Goal: Transaction & Acquisition: Purchase product/service

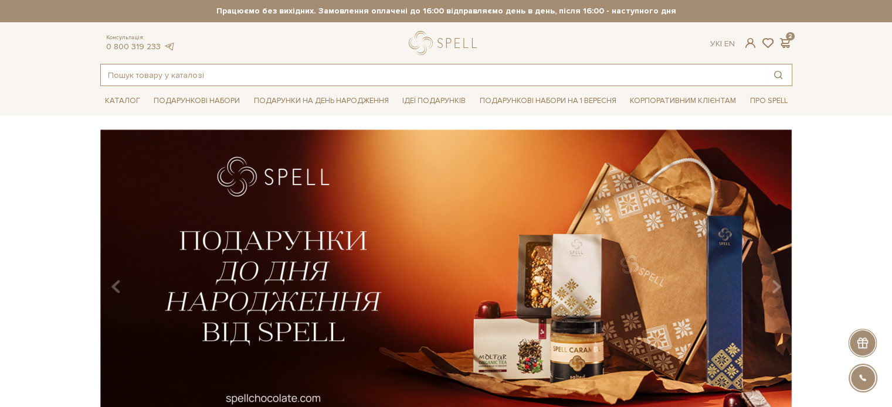
click at [203, 73] on input "text" at bounding box center [433, 74] width 664 height 21
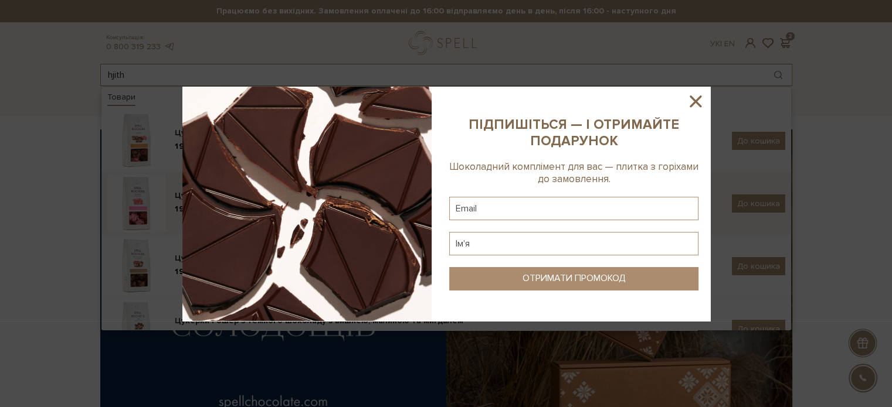
type input "hjith"
click at [250, 213] on img at bounding box center [306, 204] width 249 height 234
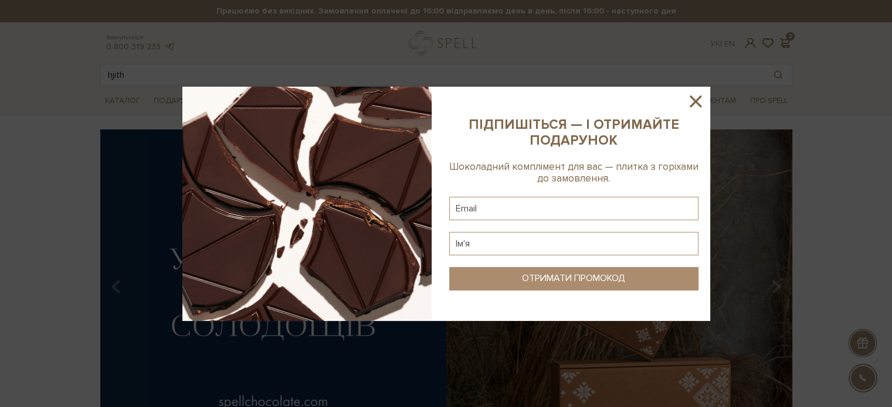
click at [699, 100] on icon at bounding box center [695, 101] width 20 height 20
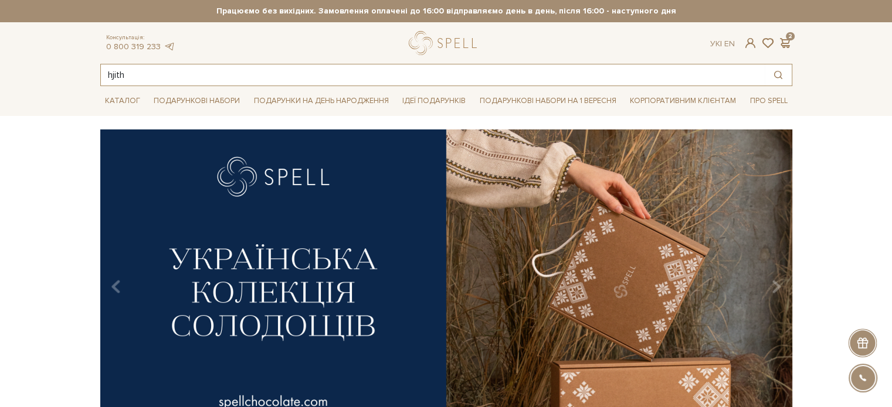
click at [191, 75] on input "hjith" at bounding box center [433, 74] width 664 height 21
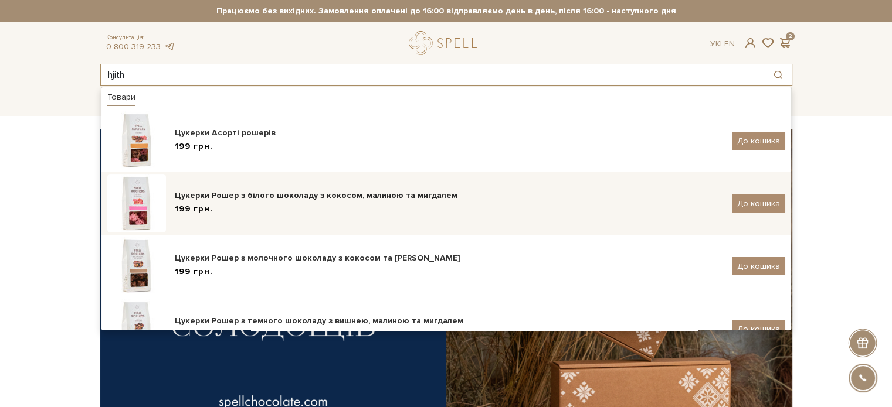
click at [199, 219] on div "Цукерки Рошер з білого шоколаду з кокосом, малиною та мигдалем 199 грн. До коши…" at bounding box center [446, 203] width 678 height 59
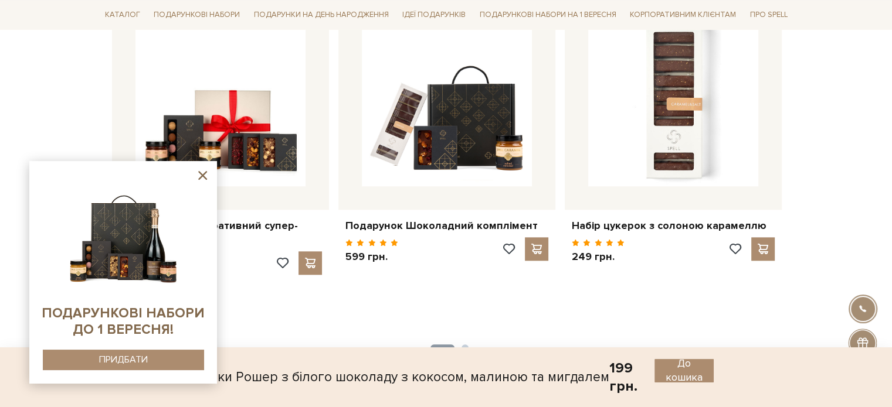
scroll to position [1231, 0]
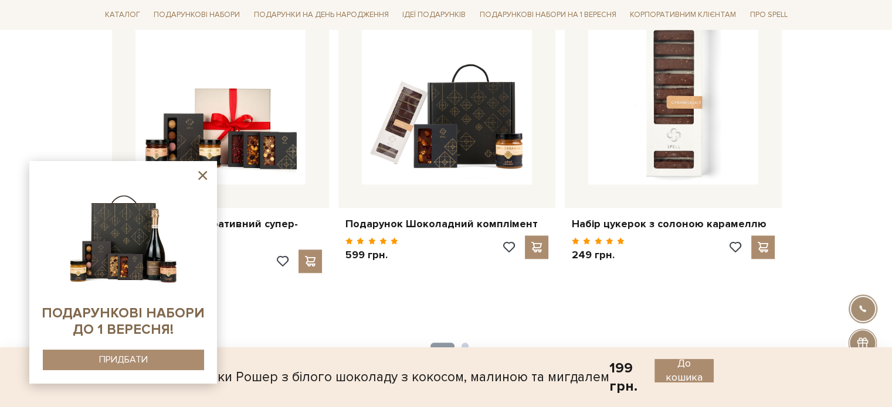
click at [343, 375] on div "Цукерки Рошер з білого шоколаду з кокосом, малиною та мигдалем" at bounding box center [393, 377] width 431 height 36
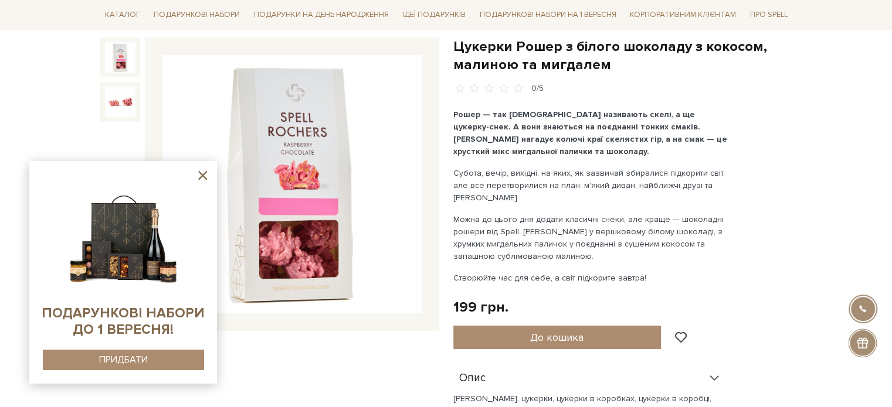
scroll to position [117, 0]
click at [204, 172] on icon at bounding box center [202, 175] width 15 height 15
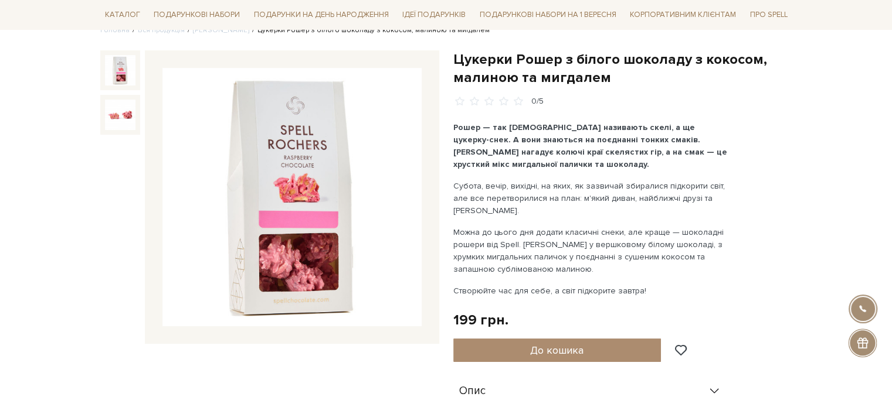
scroll to position [0, 0]
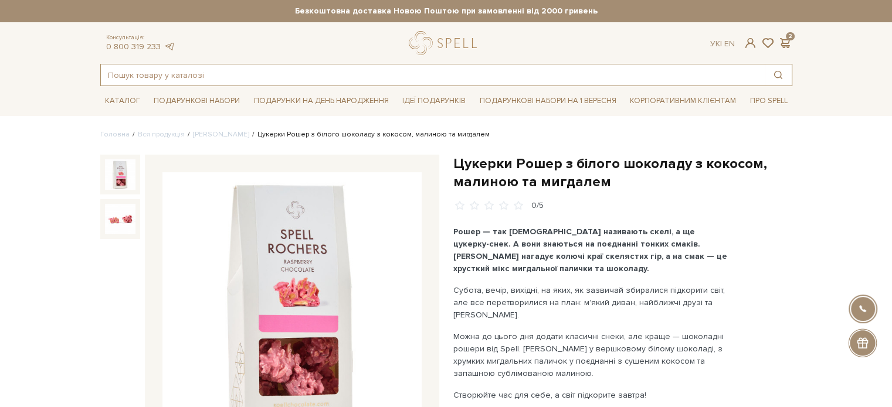
click at [218, 71] on input "text" at bounding box center [433, 74] width 664 height 21
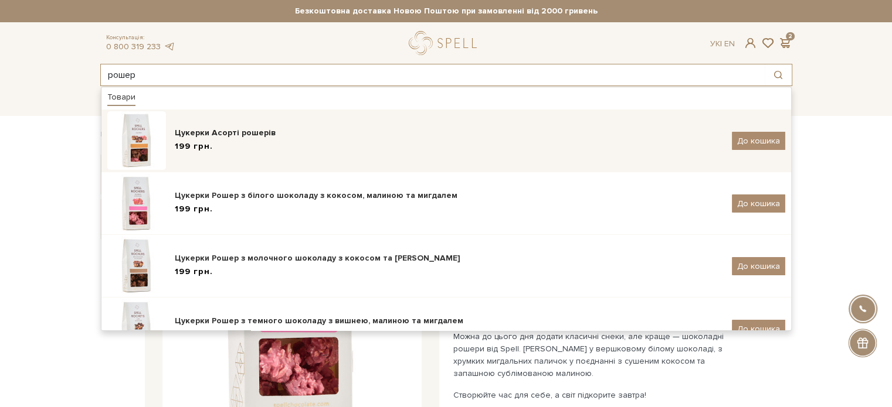
type input "рошер"
click at [223, 145] on div "199 грн." at bounding box center [449, 147] width 548 height 12
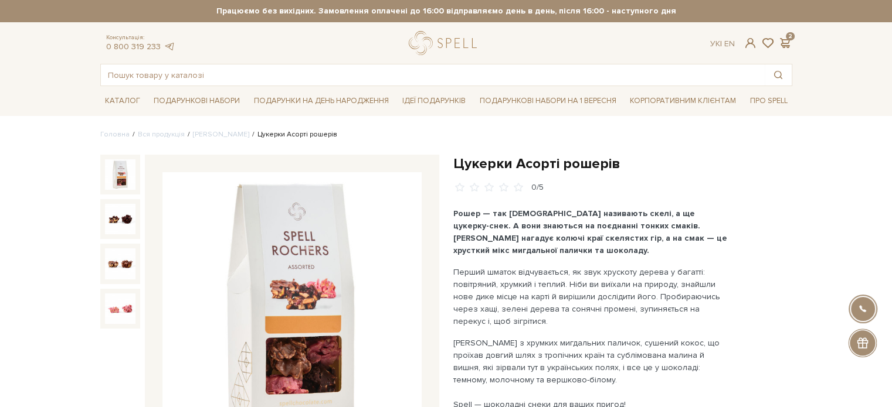
click at [872, 37] on header "Безкоштовна доставка Новою Поштою при замовленні від 2000 гривень Працюємо без …" at bounding box center [446, 43] width 892 height 86
click at [194, 71] on input "text" at bounding box center [433, 74] width 664 height 21
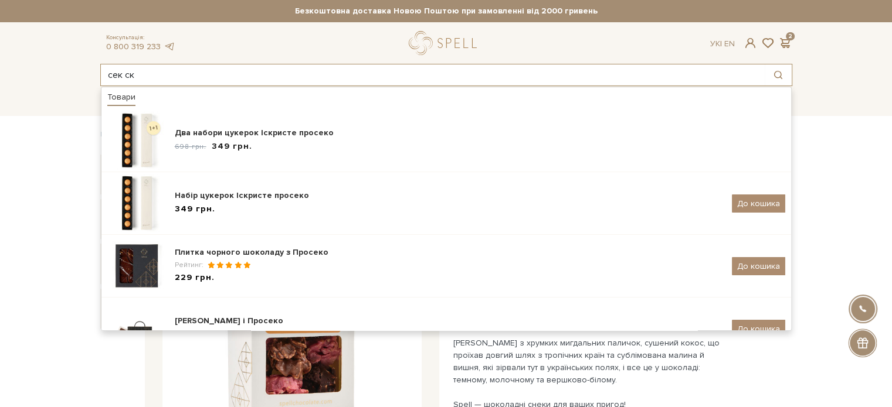
type input "сек ск"
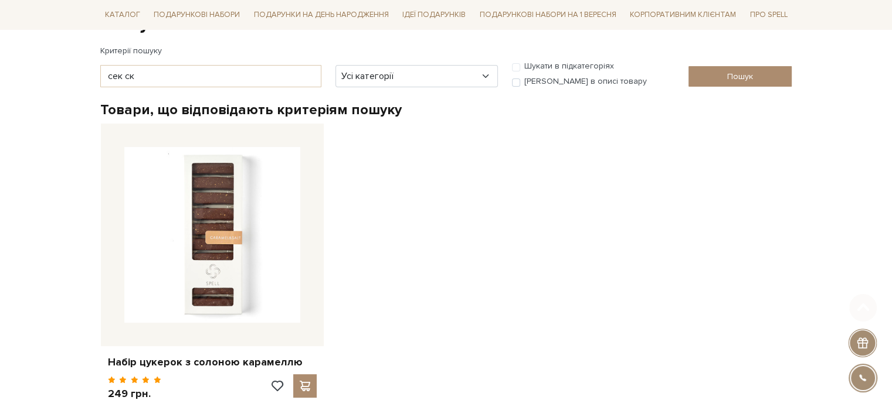
scroll to position [176, 0]
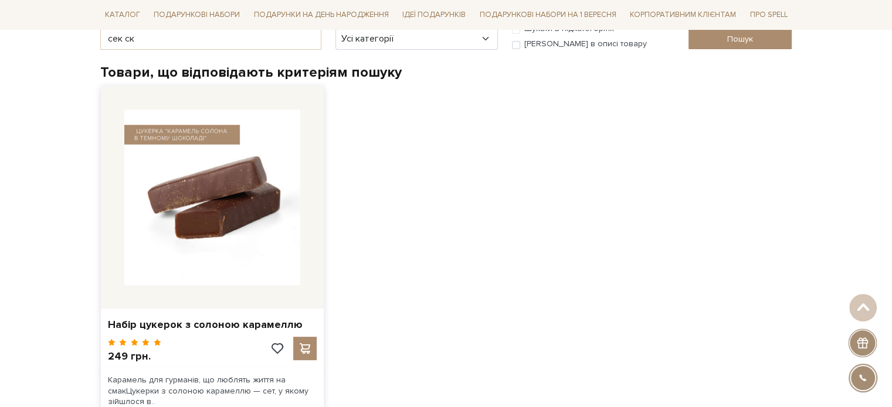
click at [219, 201] on img at bounding box center [212, 198] width 176 height 176
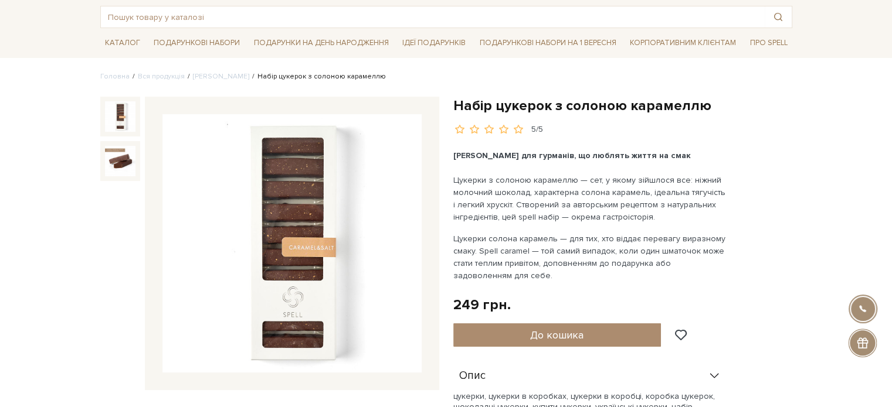
scroll to position [59, 0]
click at [737, 266] on div "Набір цукерок з солоною карамеллю 5/5 Карамель для гурманів, що люблять життя н…" at bounding box center [622, 374] width 339 height 556
click at [685, 284] on div "Набір цукерок з солоною карамеллю 5/5 Карамель для гурманів, що люблять життя н…" at bounding box center [622, 374] width 339 height 556
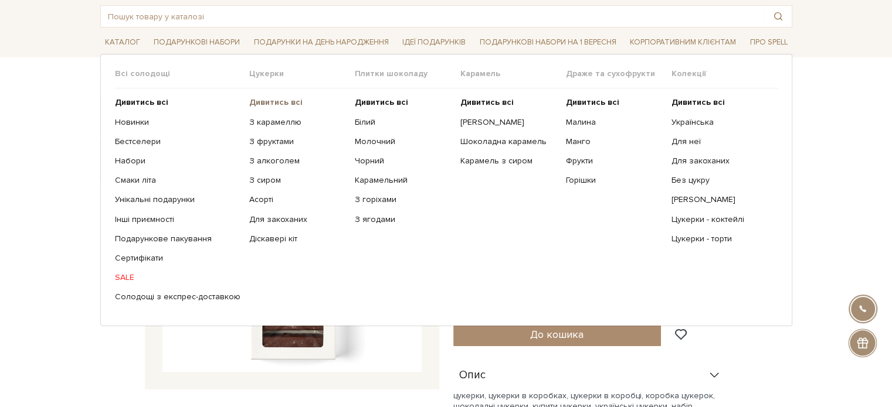
click at [266, 98] on b "Дивитись всі" at bounding box center [275, 102] width 53 height 10
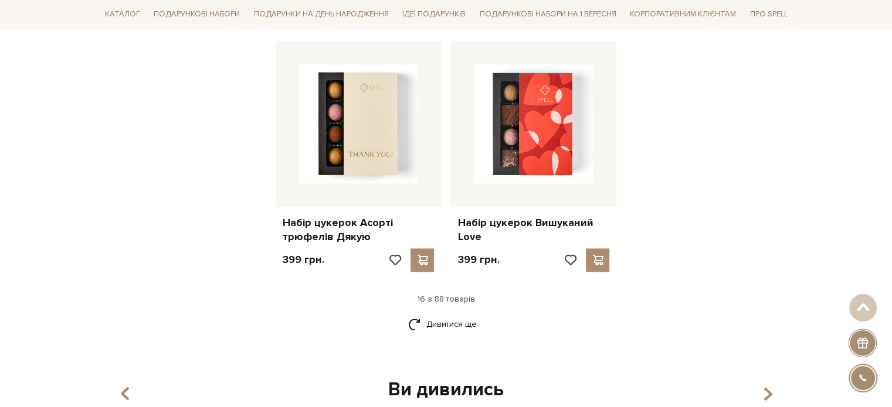
scroll to position [1524, 0]
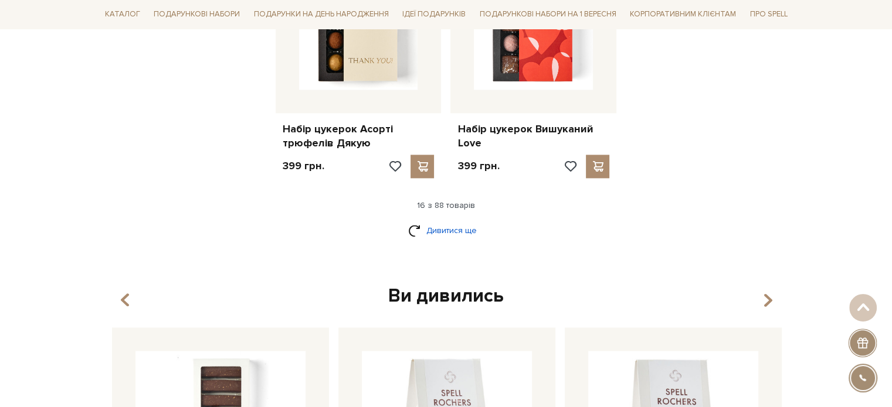
click at [458, 227] on link "Дивитися ще" at bounding box center [446, 230] width 76 height 21
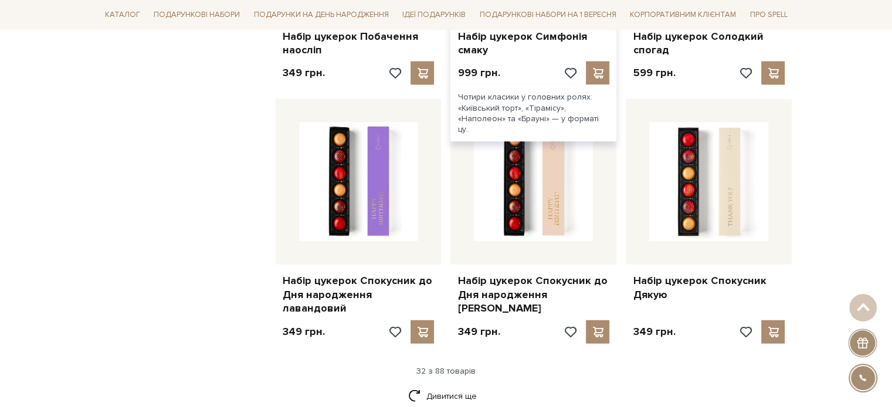
scroll to position [2696, 0]
